Goal: Browse casually

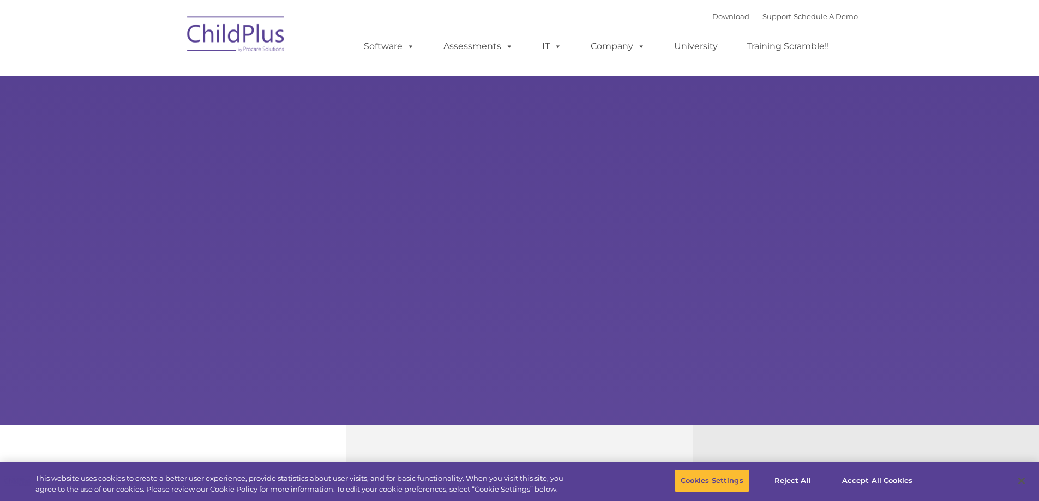
select select "MEDIUM"
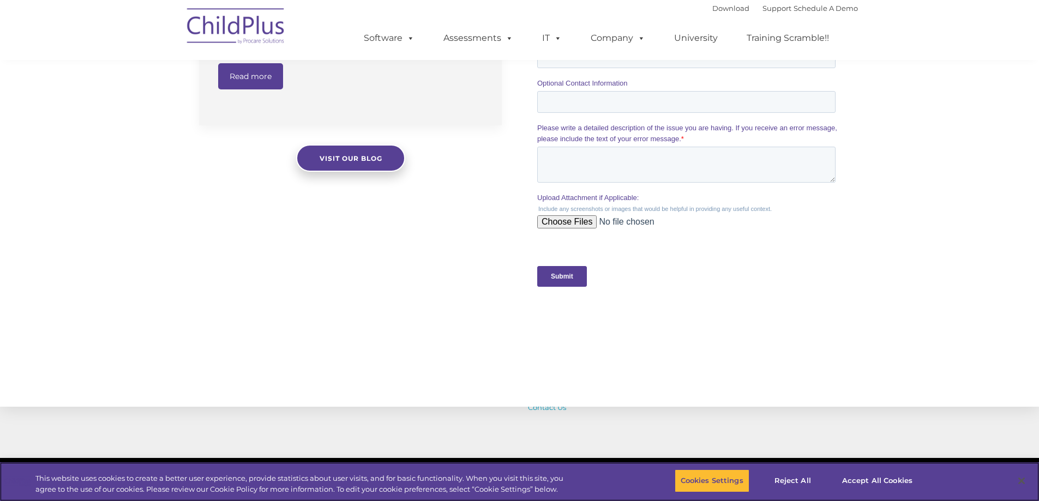
scroll to position [1066, 0]
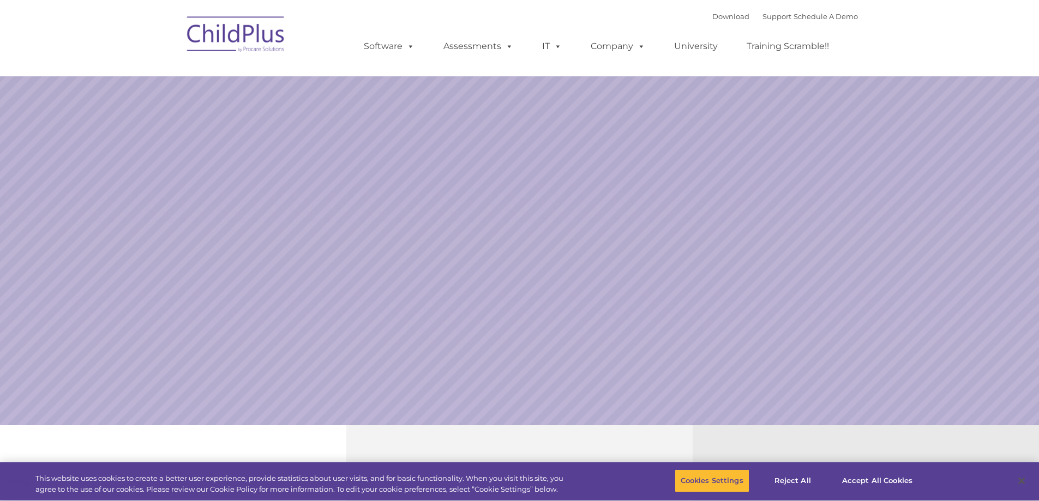
select select "MEDIUM"
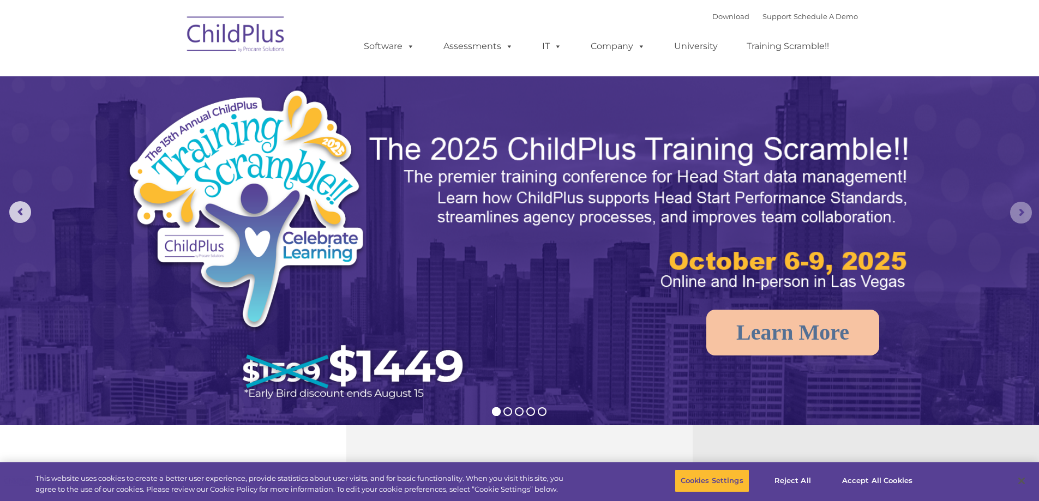
click at [1015, 213] on rs-arrow at bounding box center [1021, 213] width 22 height 22
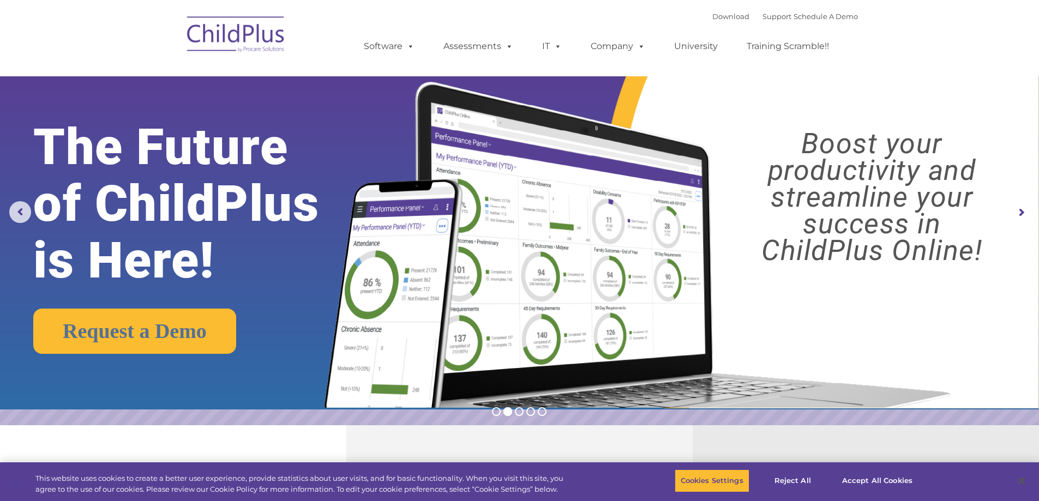
click at [238, 33] on img at bounding box center [236, 36] width 109 height 55
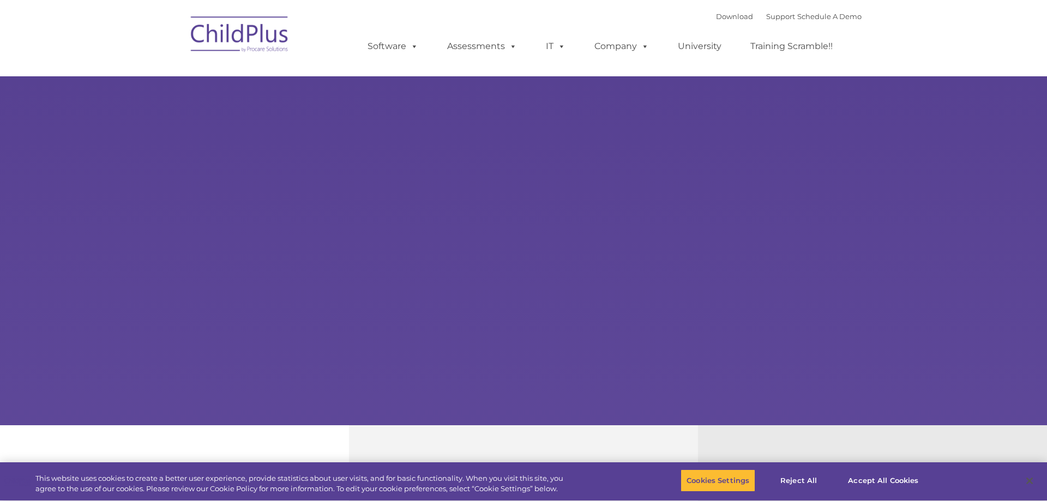
type input ""
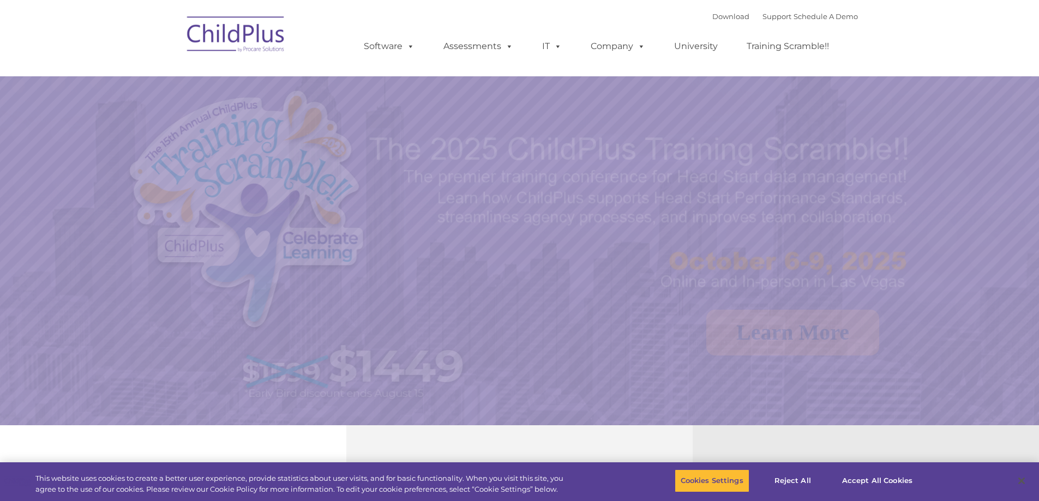
select select "MEDIUM"
